Goal: Consume media (video, audio): Consume media (video, audio)

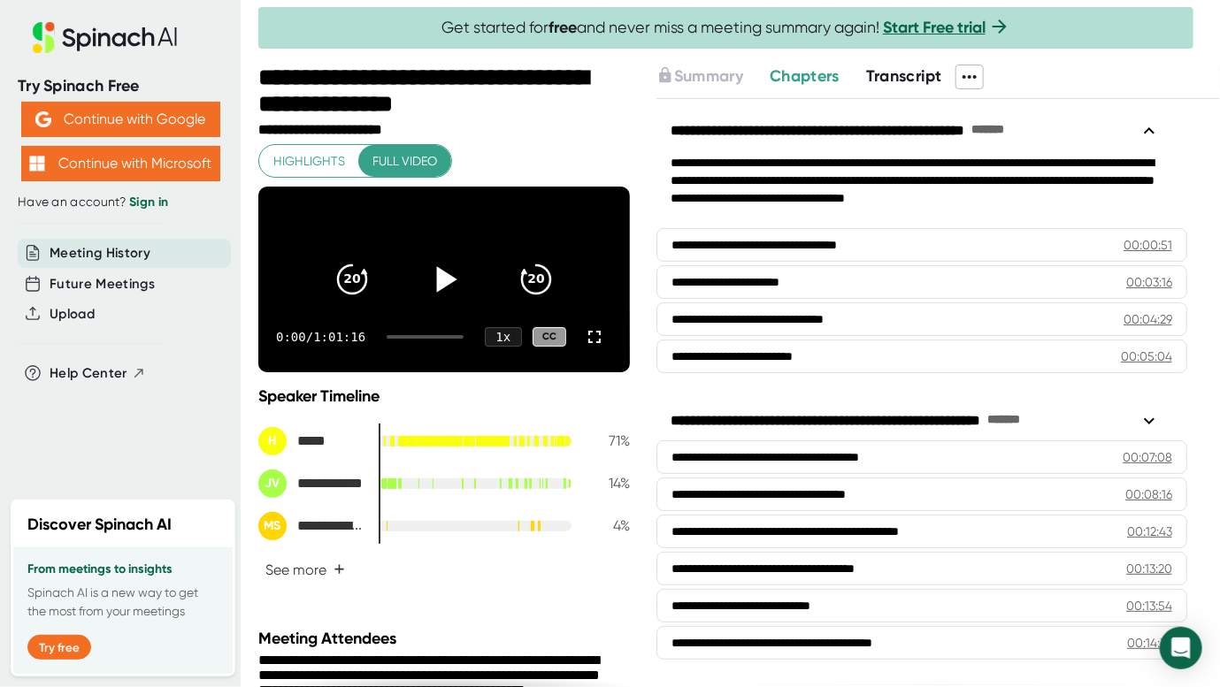
click at [438, 286] on icon at bounding box center [446, 279] width 20 height 26
click at [318, 579] on button "See more +" at bounding box center [305, 570] width 94 height 31
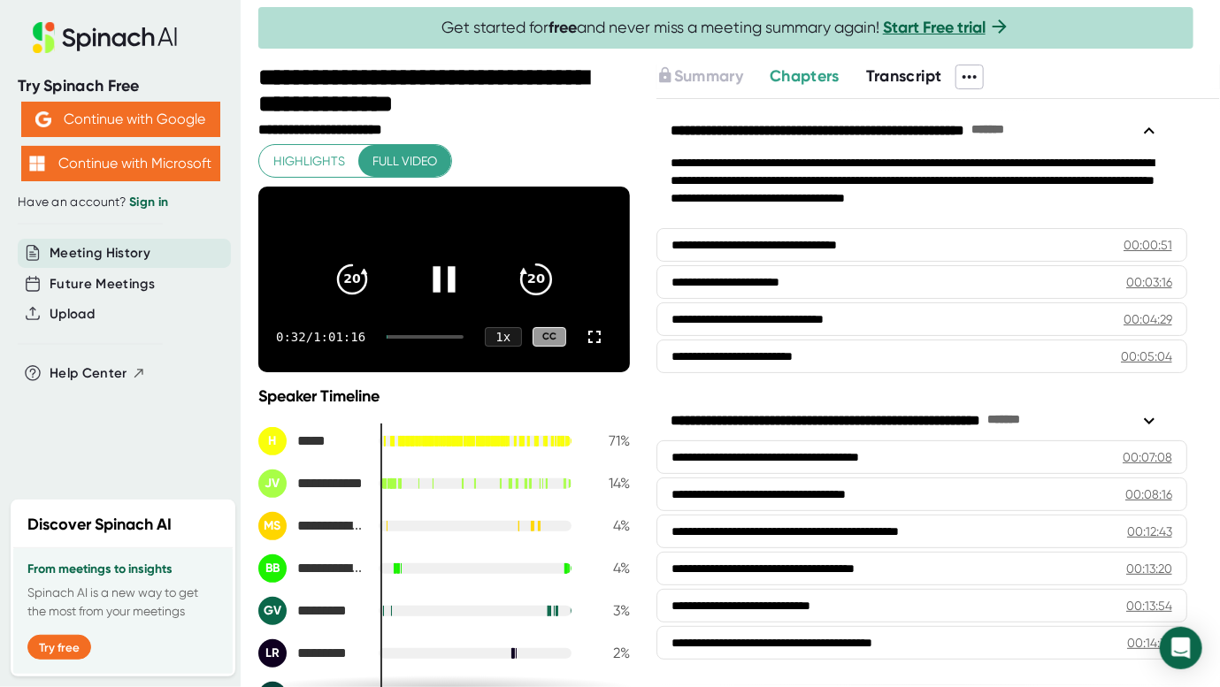
click at [526, 295] on icon "20" at bounding box center [536, 279] width 44 height 44
click at [528, 290] on icon "20" at bounding box center [536, 279] width 44 height 44
click at [584, 348] on icon at bounding box center [594, 336] width 21 height 21
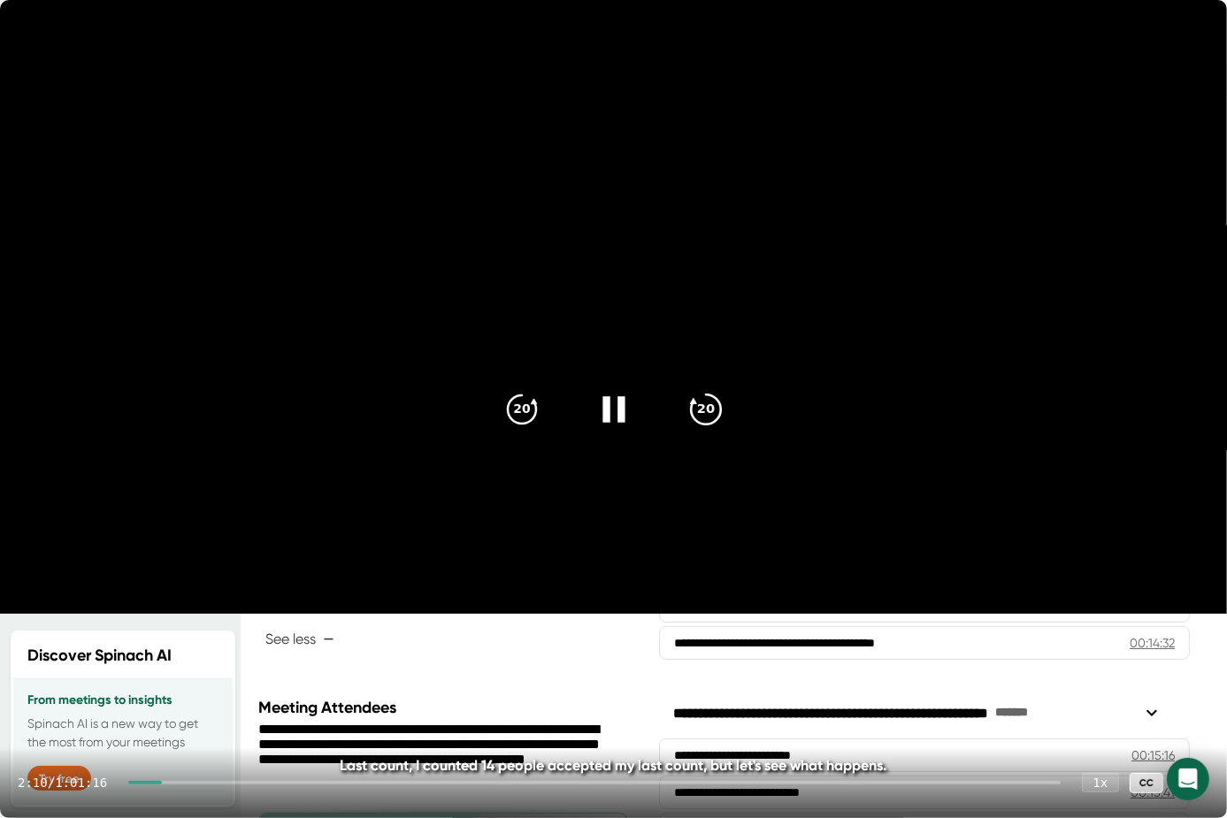
click at [707, 407] on icon "20" at bounding box center [705, 409] width 44 height 44
click at [713, 411] on icon "20" at bounding box center [705, 409] width 44 height 44
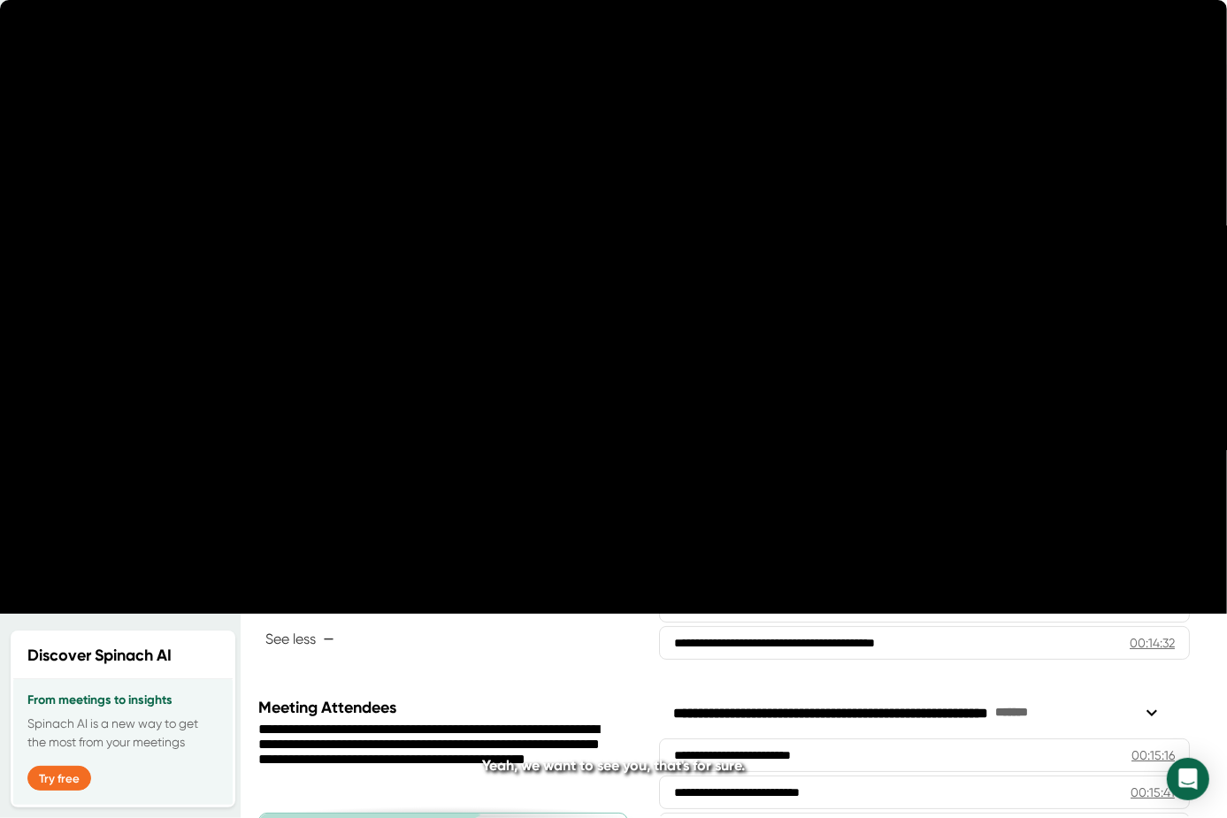
click at [713, 411] on icon "20" at bounding box center [705, 409] width 44 height 44
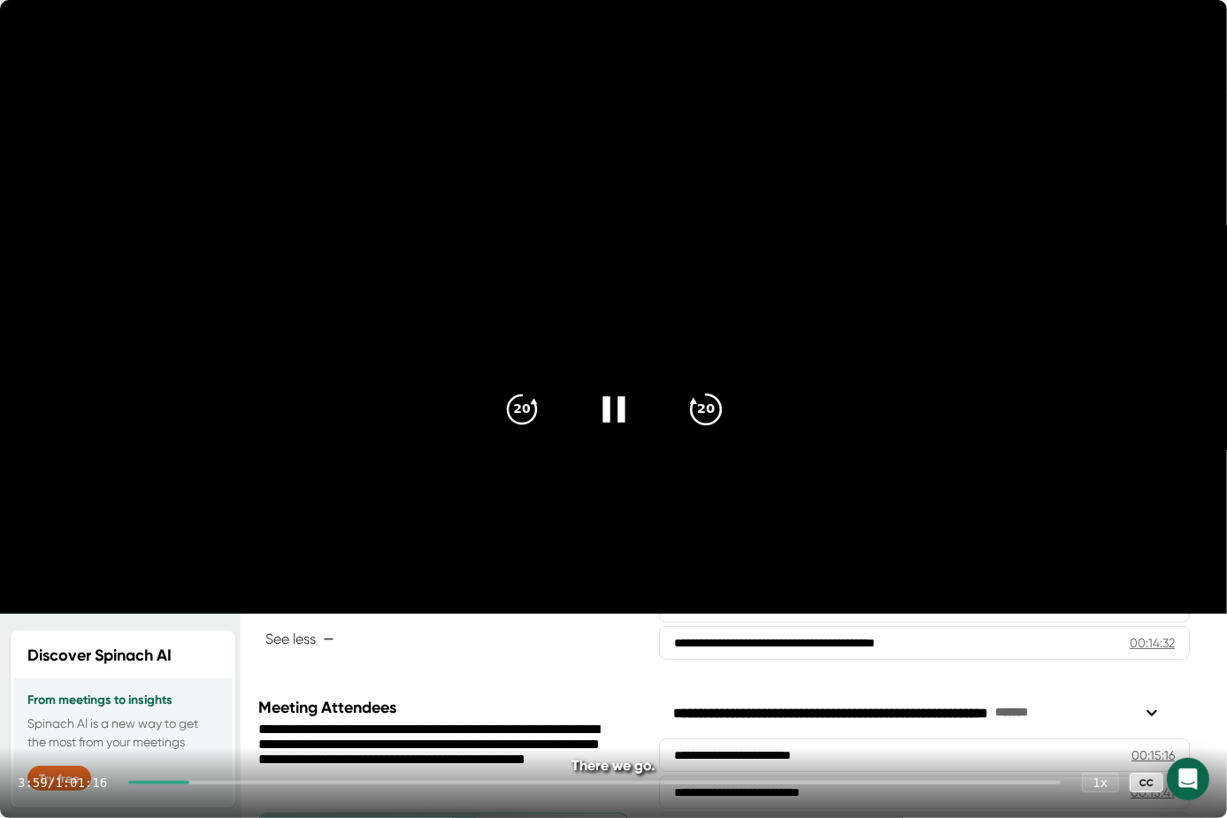
click at [709, 414] on icon "20" at bounding box center [705, 409] width 44 height 44
click at [606, 400] on icon at bounding box center [613, 409] width 22 height 26
click at [625, 420] on icon at bounding box center [613, 409] width 44 height 44
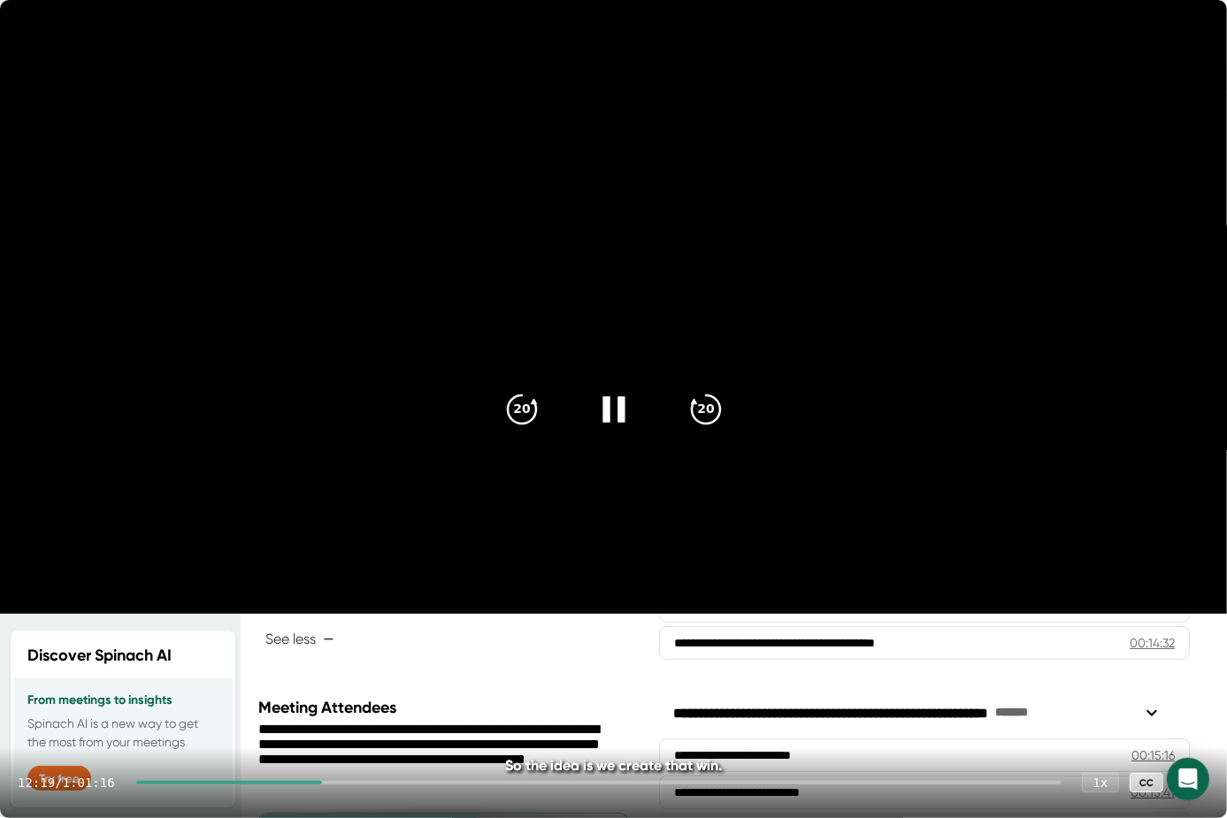
click at [621, 431] on div at bounding box center [614, 409] width 74 height 74
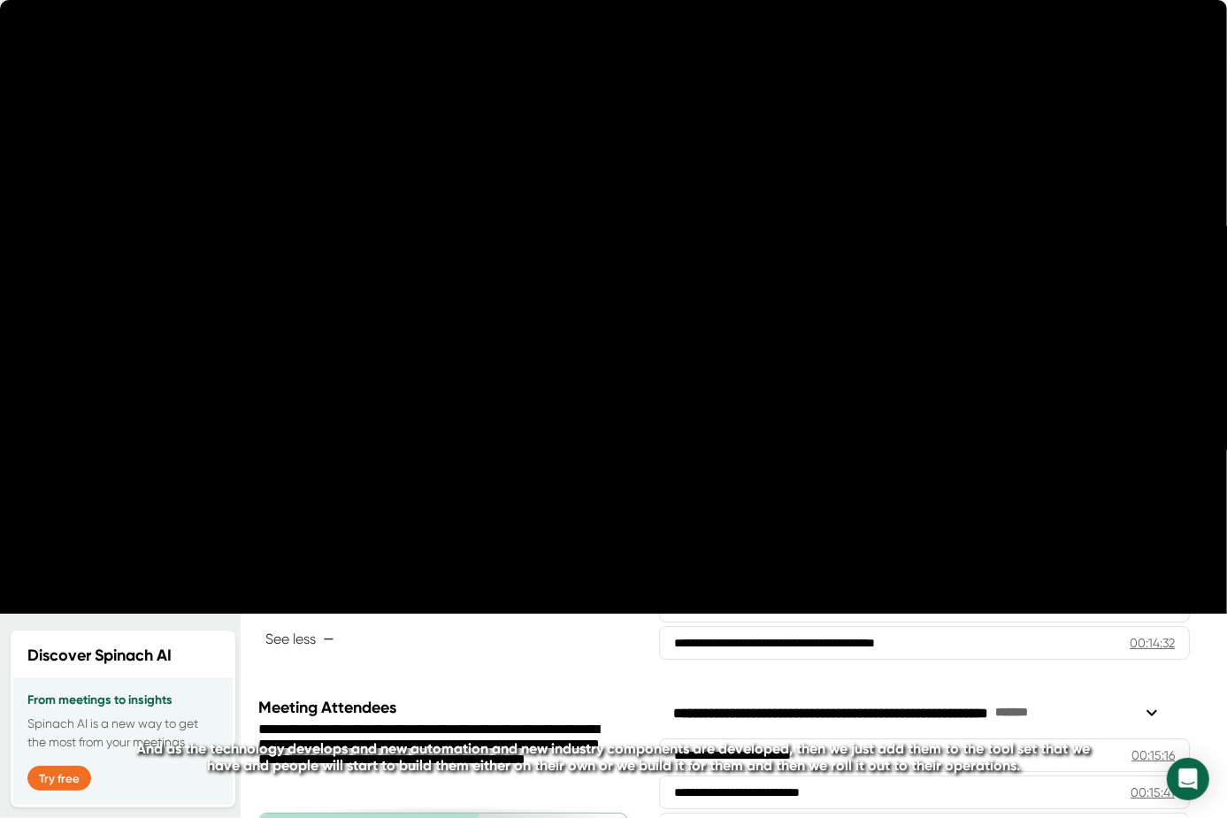
click at [621, 431] on div at bounding box center [614, 409] width 74 height 74
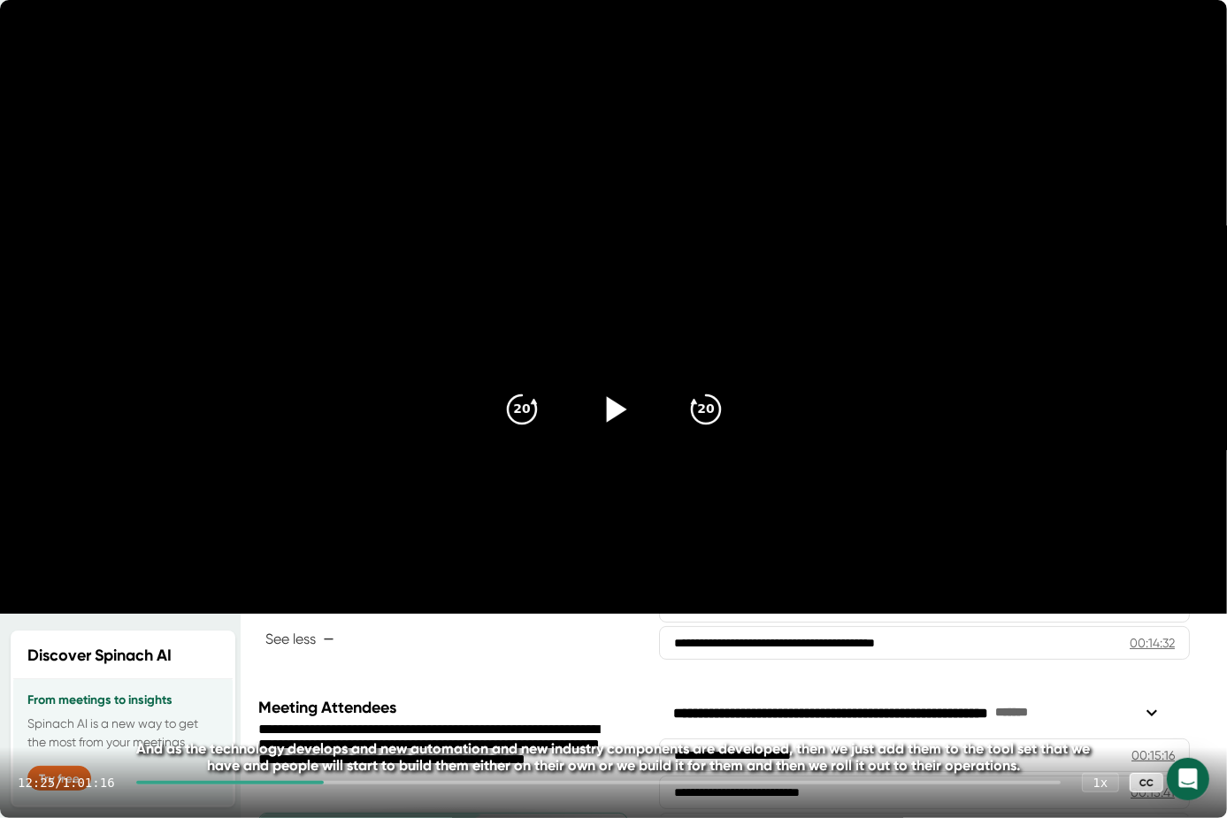
click at [621, 431] on div at bounding box center [614, 409] width 74 height 74
click at [624, 410] on icon at bounding box center [613, 409] width 44 height 44
click at [622, 418] on icon at bounding box center [613, 409] width 22 height 26
